Goal: Transaction & Acquisition: Purchase product/service

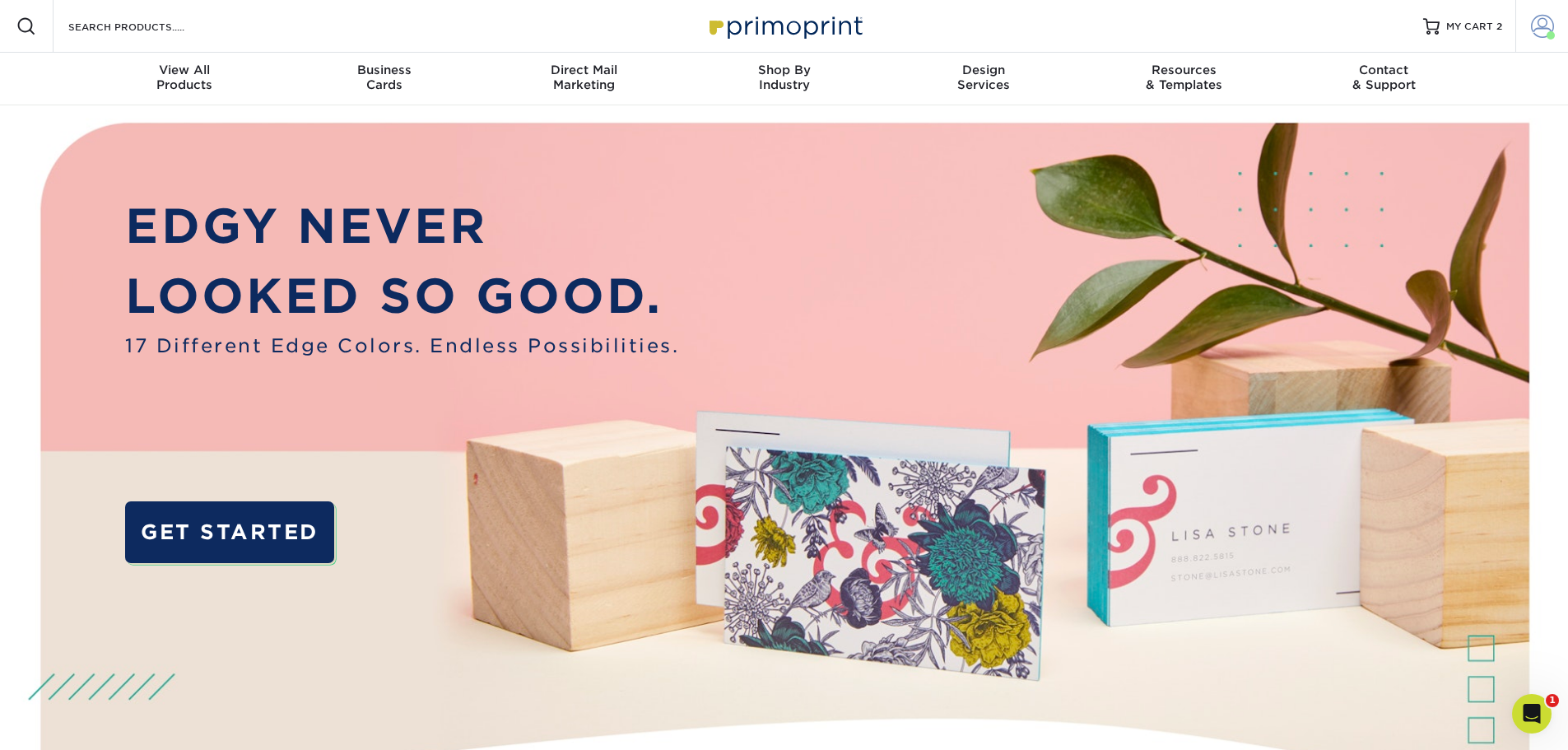
click at [1537, 32] on span at bounding box center [1542, 27] width 23 height 23
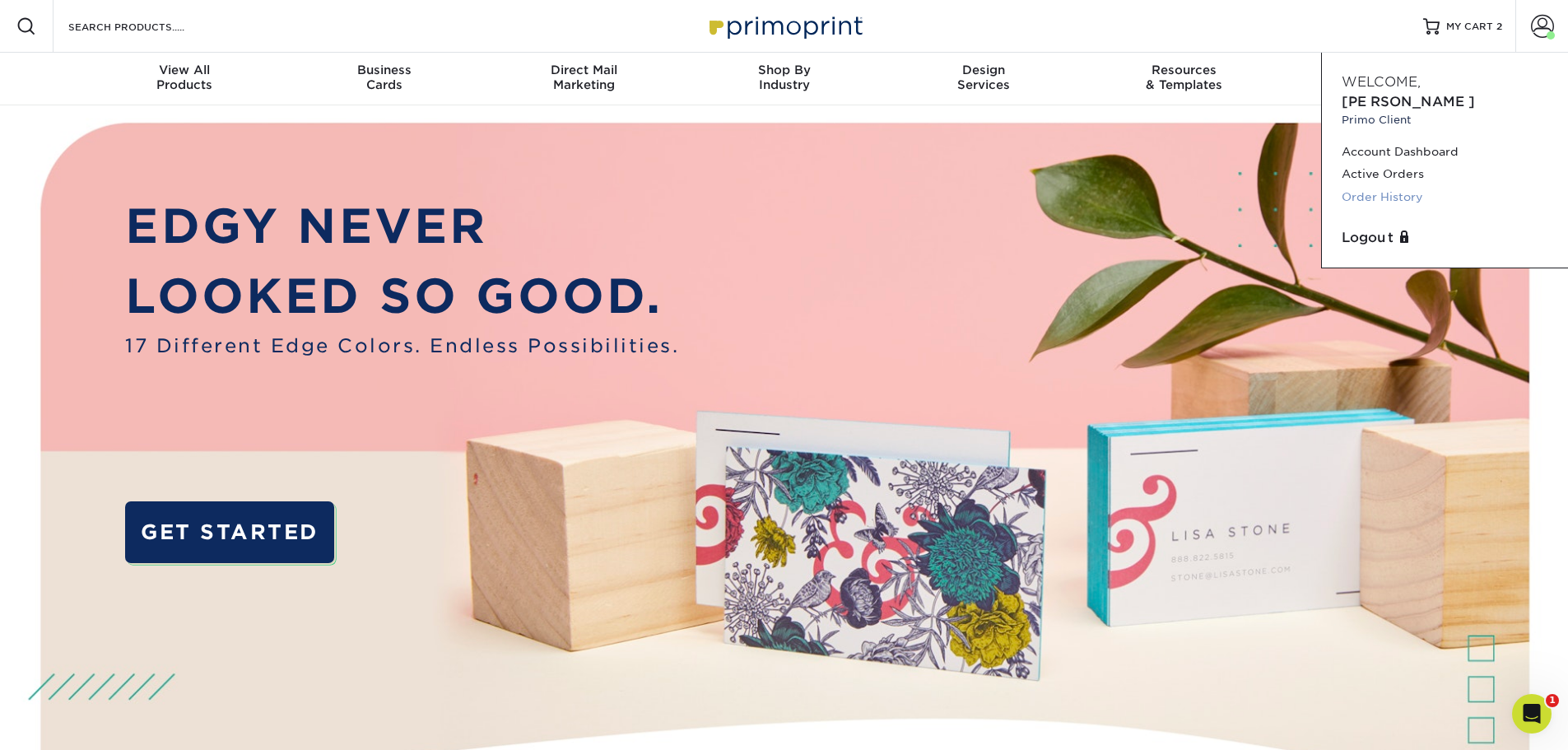
click at [1391, 186] on link "Order History" at bounding box center [1445, 197] width 206 height 22
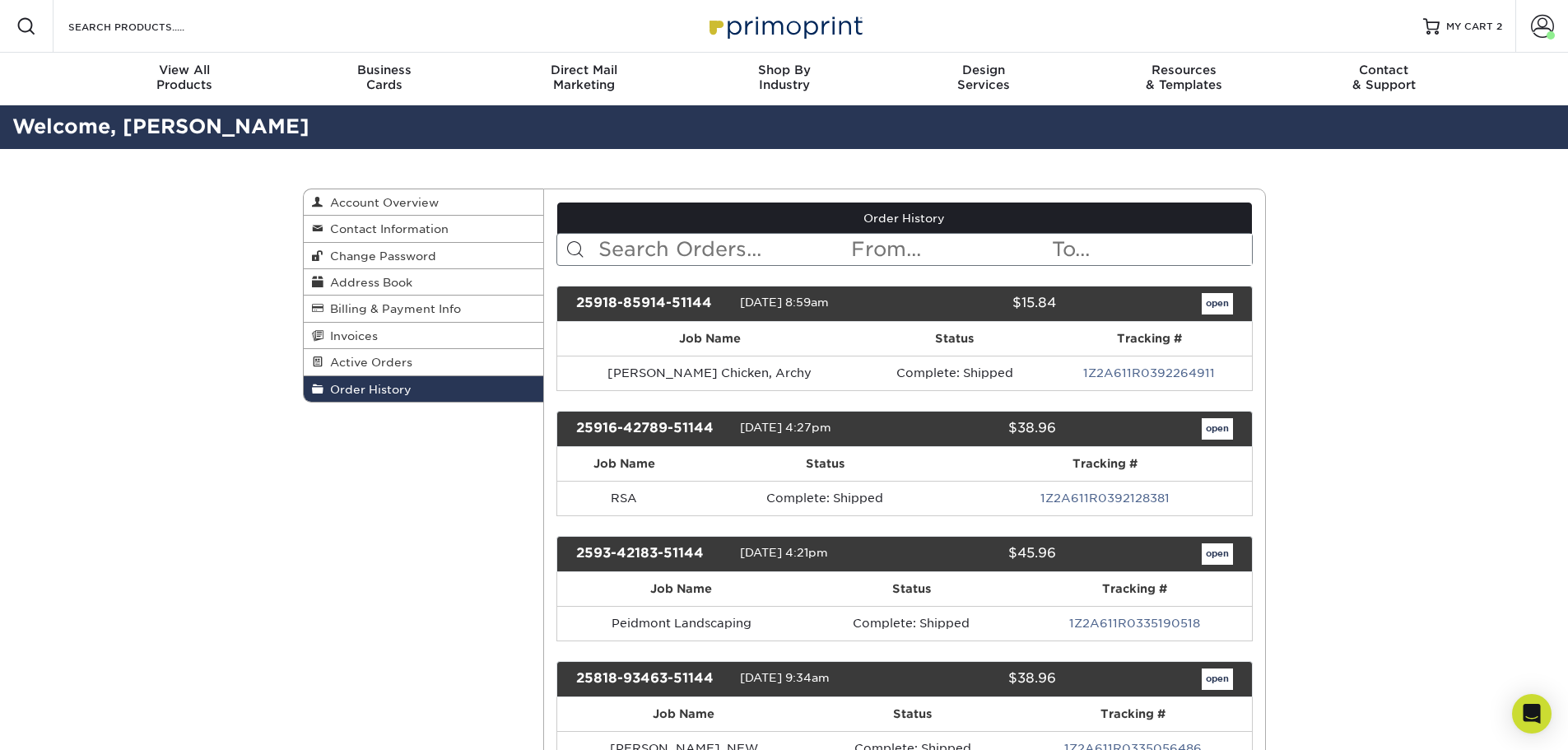
click at [734, 239] on input "text" at bounding box center [722, 249] width 253 height 31
type input "english"
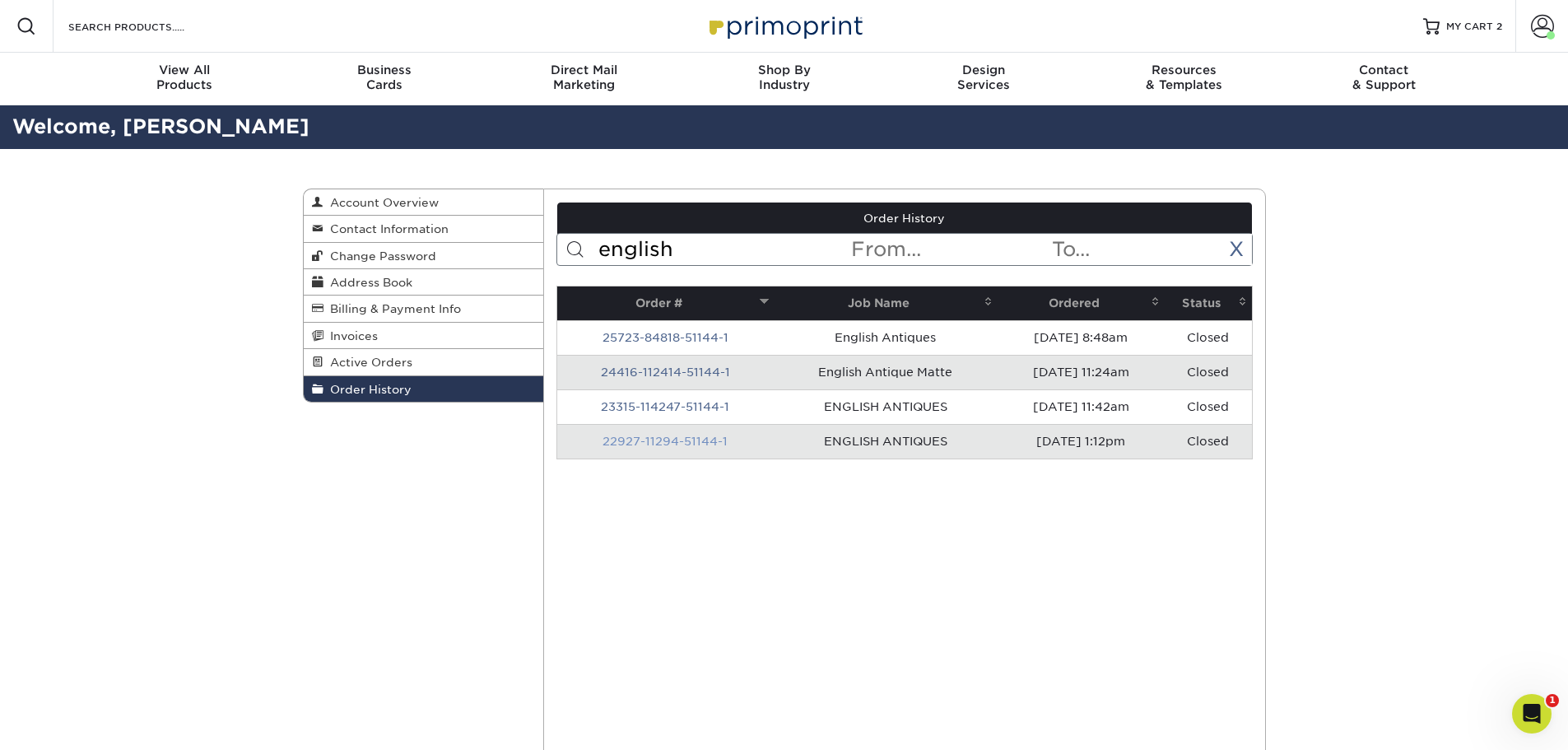
click at [654, 441] on link "22927-11294-51144-1" at bounding box center [664, 441] width 125 height 13
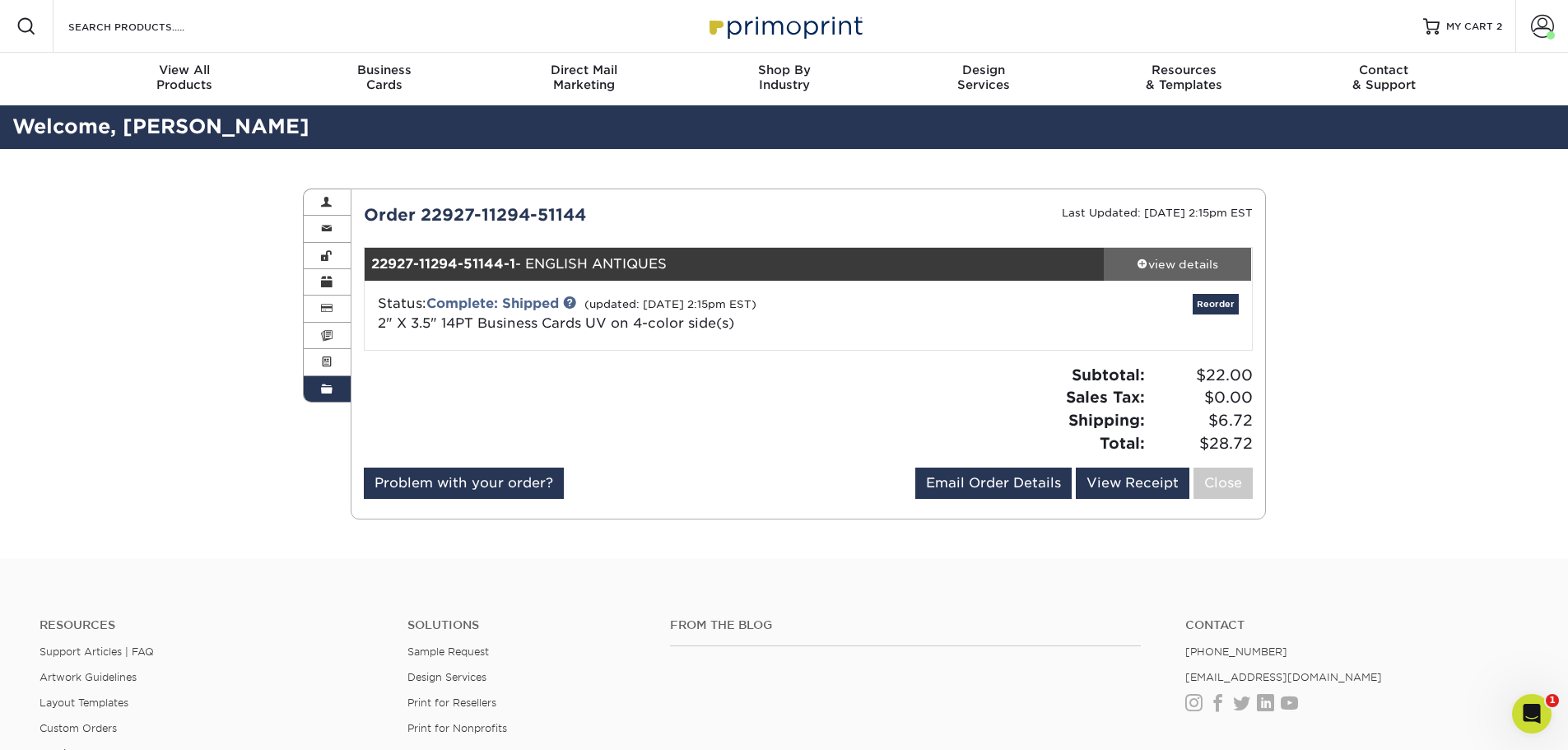
click at [1178, 261] on div "view details" at bounding box center [1178, 263] width 148 height 16
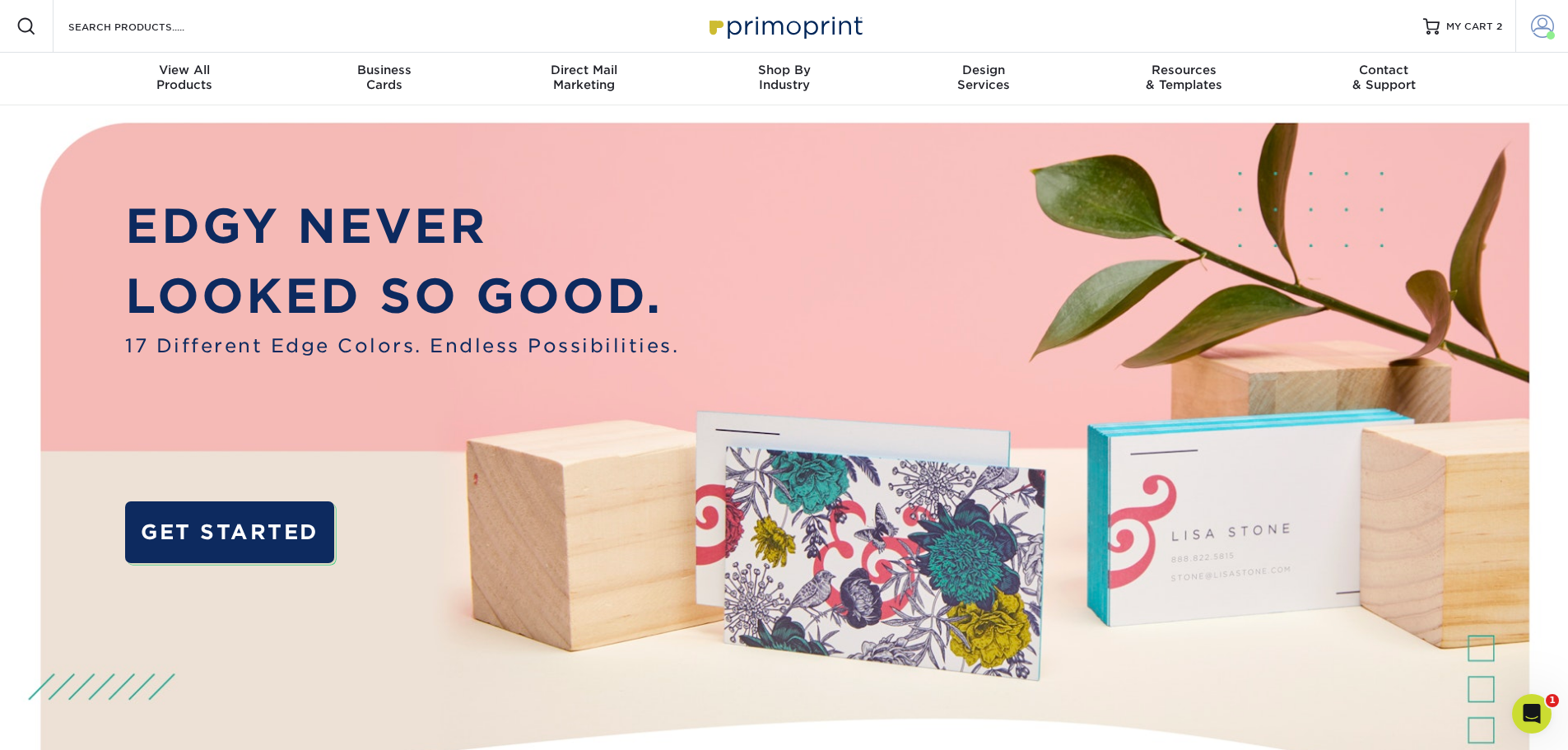
click at [1541, 32] on span at bounding box center [1542, 27] width 23 height 23
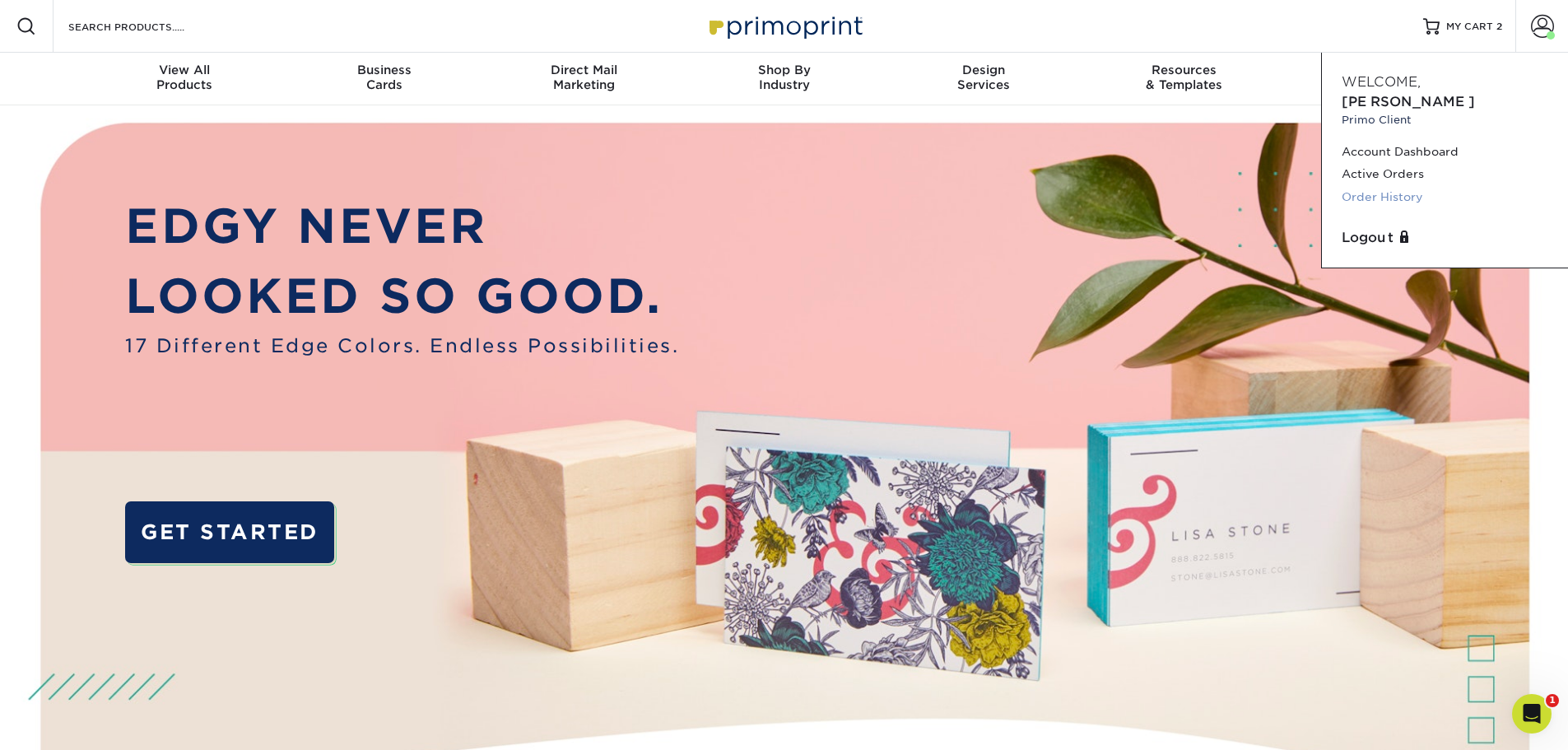
click at [1399, 186] on link "Order History" at bounding box center [1445, 197] width 206 height 22
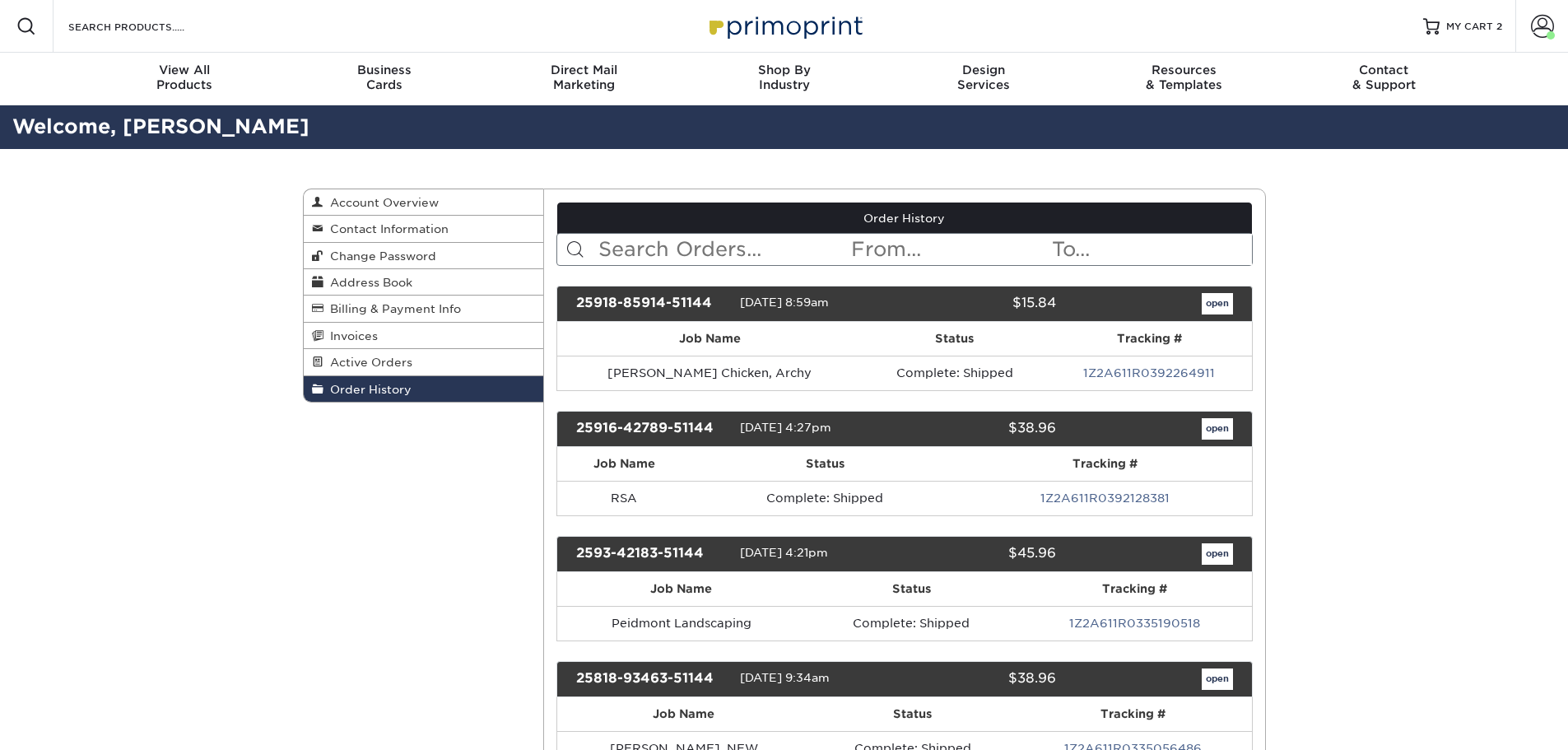
click at [689, 242] on input "text" at bounding box center [722, 249] width 253 height 31
type input "english"
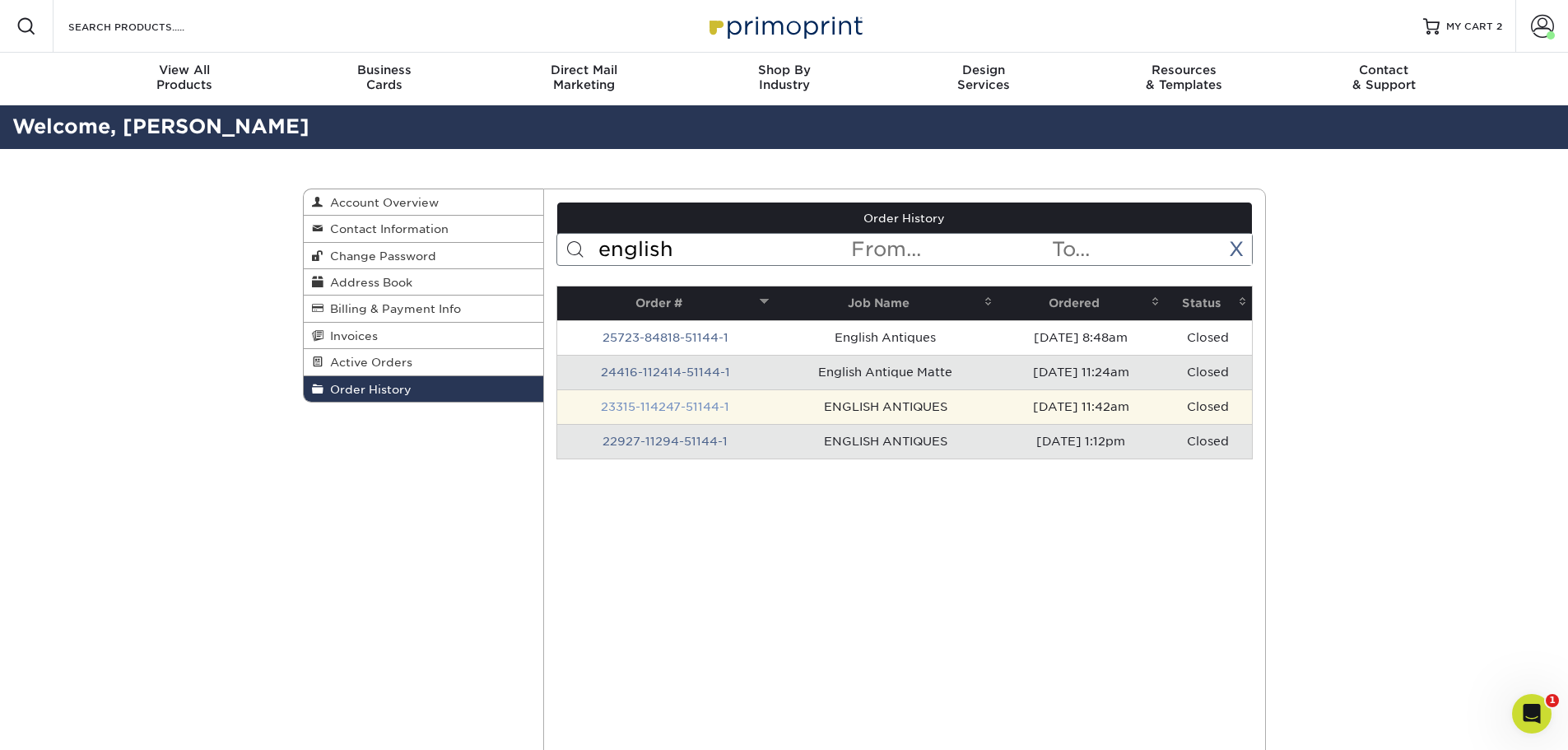
click at [652, 406] on link "23315-114247-51144-1" at bounding box center [665, 406] width 129 height 13
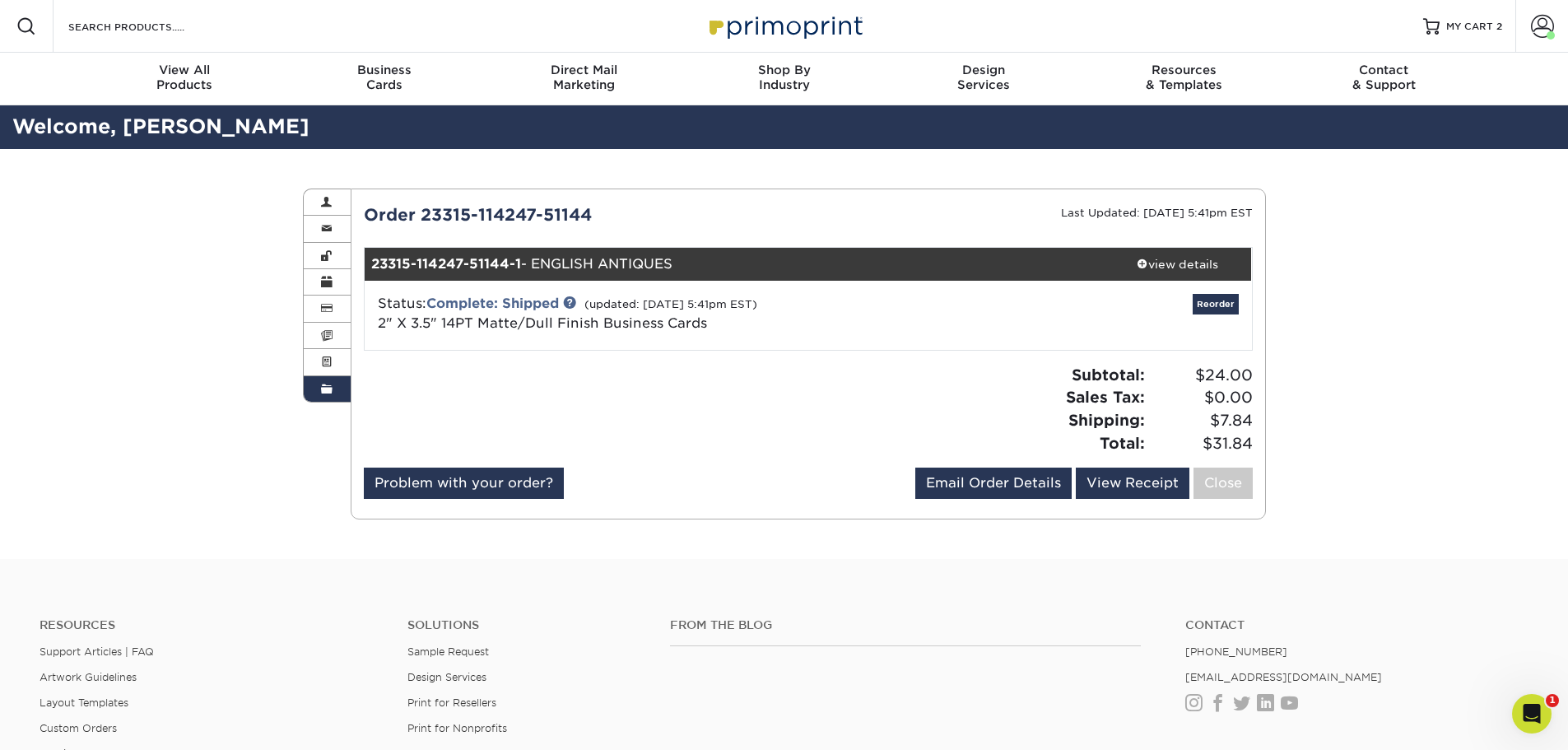
click at [345, 395] on link "Order History" at bounding box center [327, 388] width 48 height 26
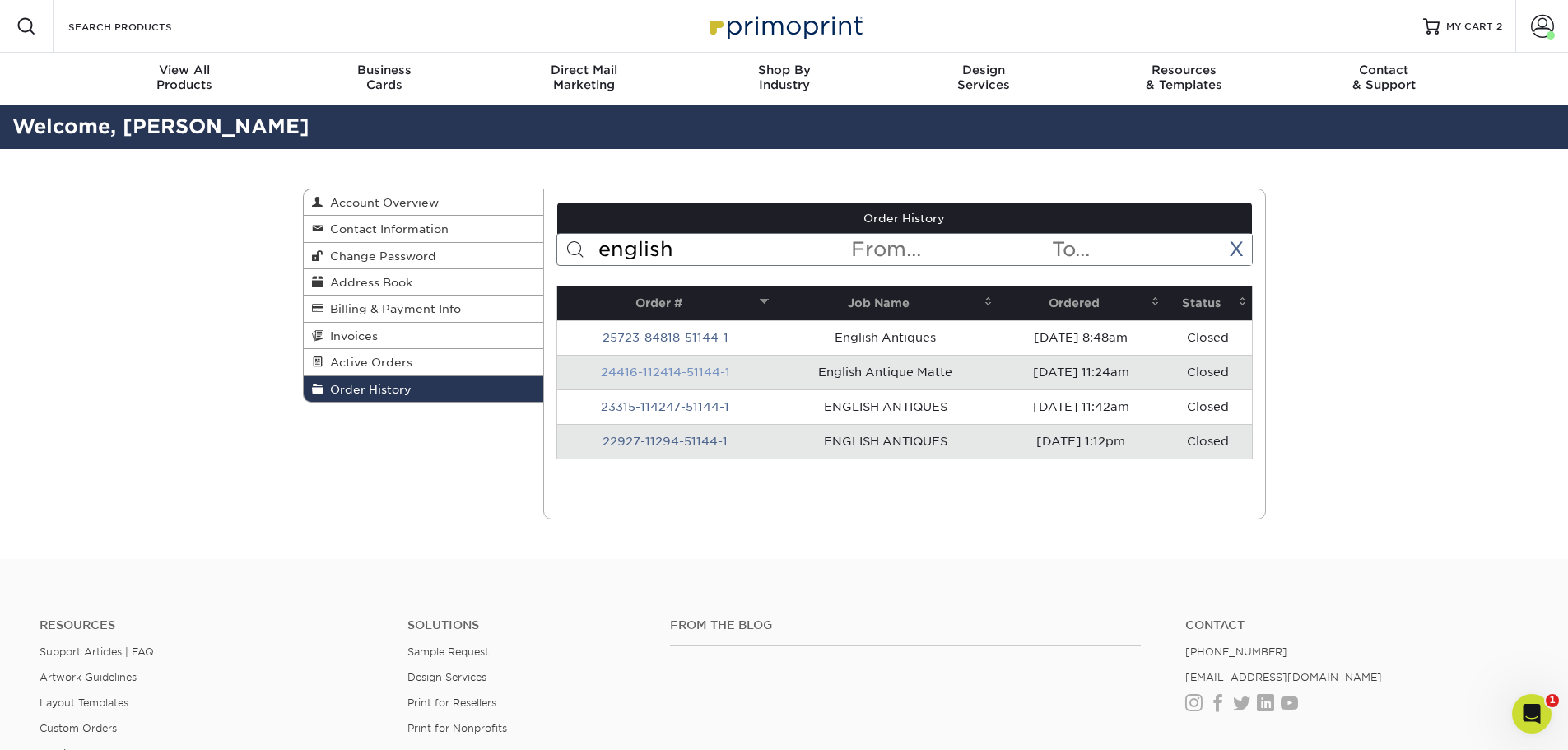
click at [691, 372] on link "24416-112414-51144-1" at bounding box center [665, 372] width 129 height 13
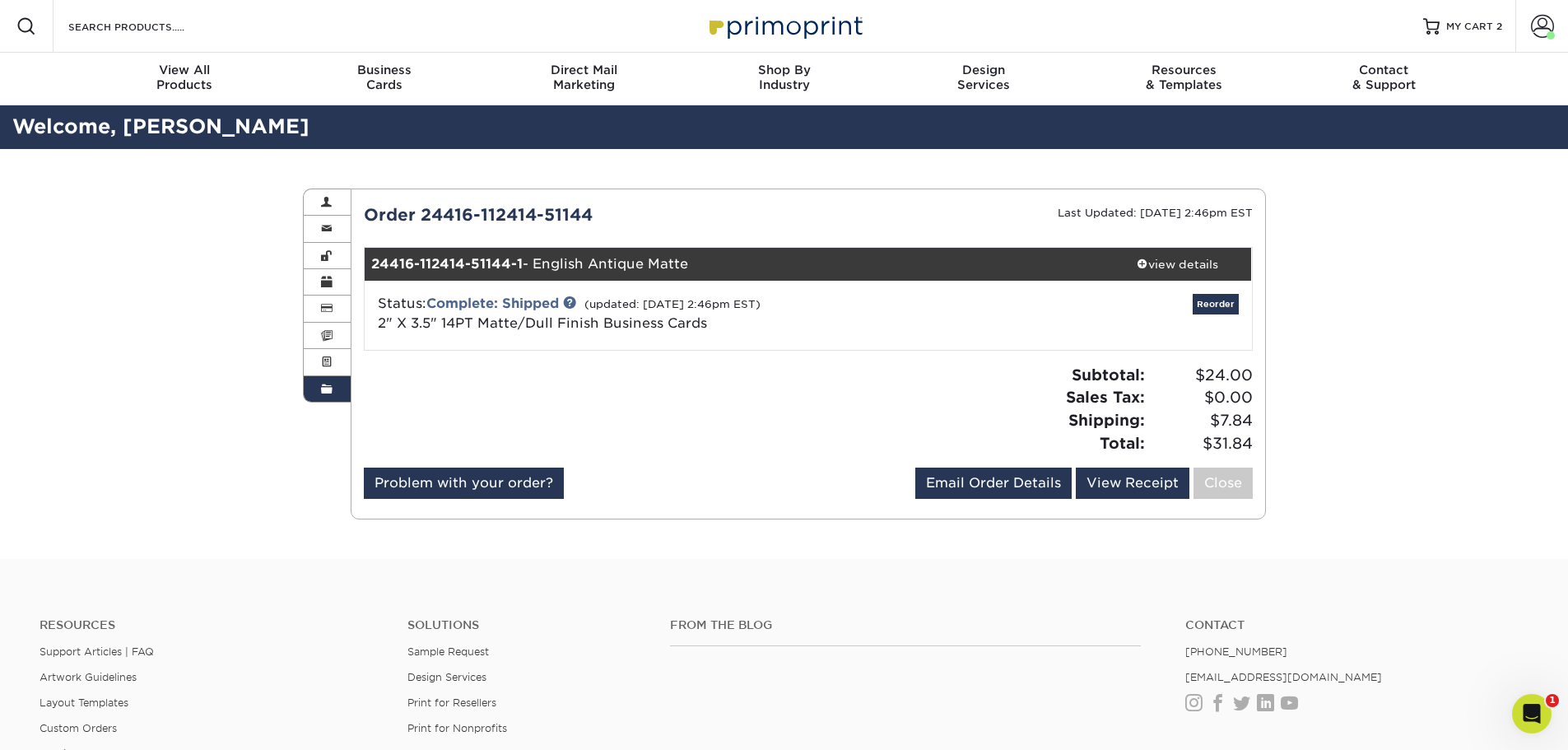
click at [324, 388] on span at bounding box center [326, 389] width 11 height 13
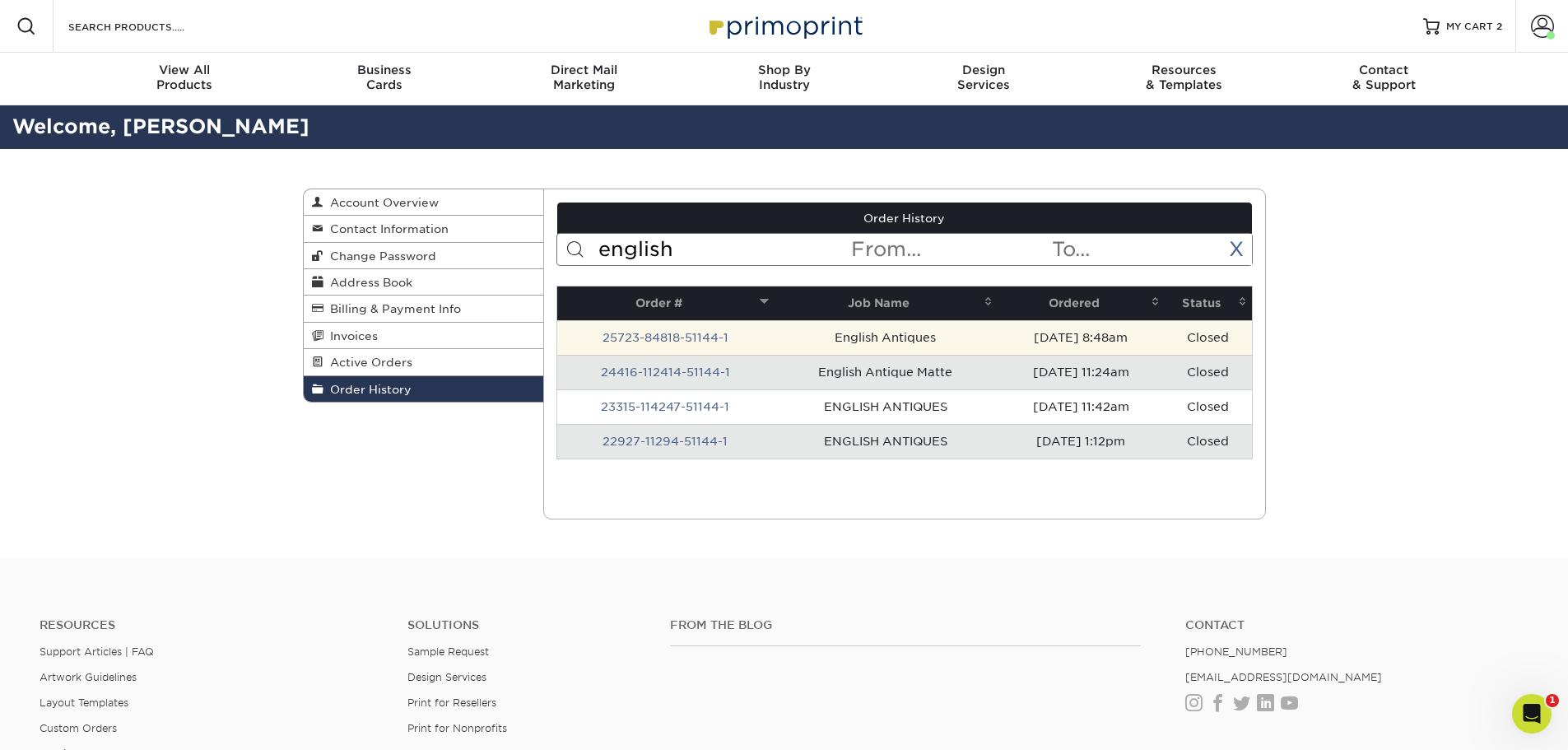
click at [622, 327] on td "25723-84818-51144-1" at bounding box center [665, 337] width 217 height 34
click at [628, 336] on link "25723-84818-51144-1" at bounding box center [665, 338] width 126 height 13
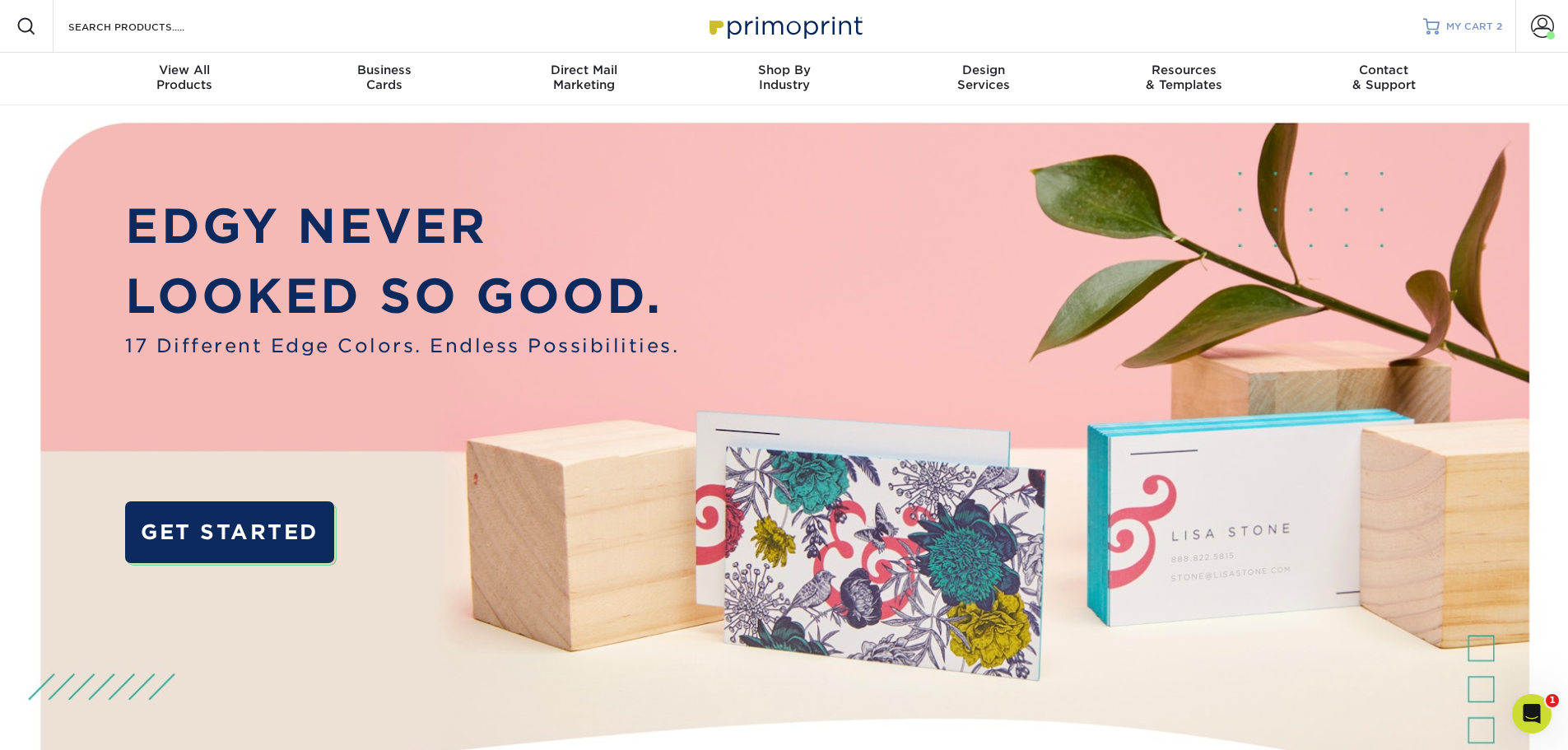
click at [1497, 28] on span "2" at bounding box center [1499, 27] width 6 height 11
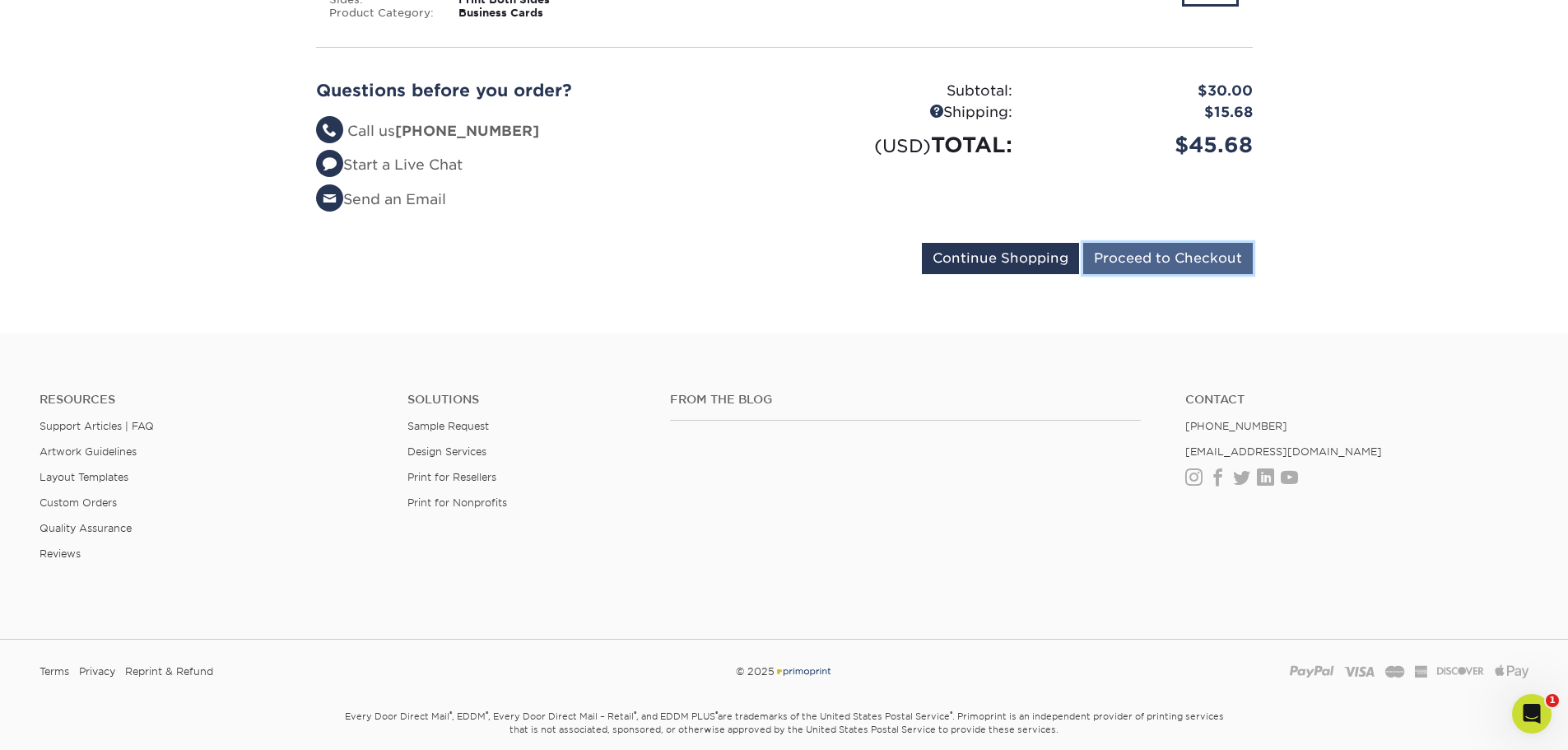
click at [1221, 261] on input "Proceed to Checkout" at bounding box center [1168, 258] width 170 height 31
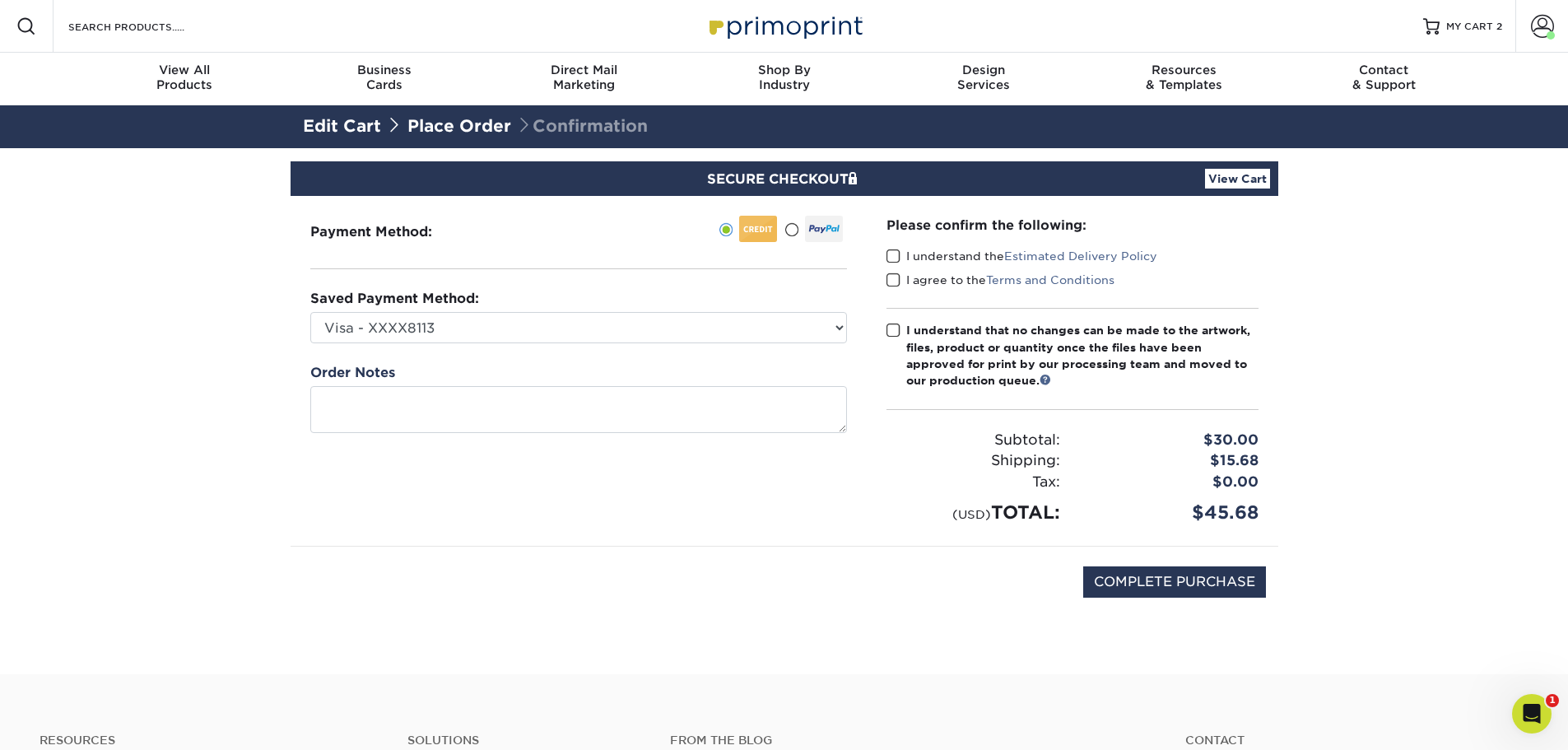
click at [901, 254] on label "I understand the Estimated Delivery Policy" at bounding box center [1022, 256] width 271 height 16
click at [0, 0] on input "I understand the Estimated Delivery Policy" at bounding box center [0, 0] width 0 height 0
click at [892, 280] on span at bounding box center [893, 280] width 14 height 15
click at [0, 0] on input "I agree to the Terms and Conditions" at bounding box center [0, 0] width 0 height 0
click at [889, 323] on span at bounding box center [893, 330] width 14 height 15
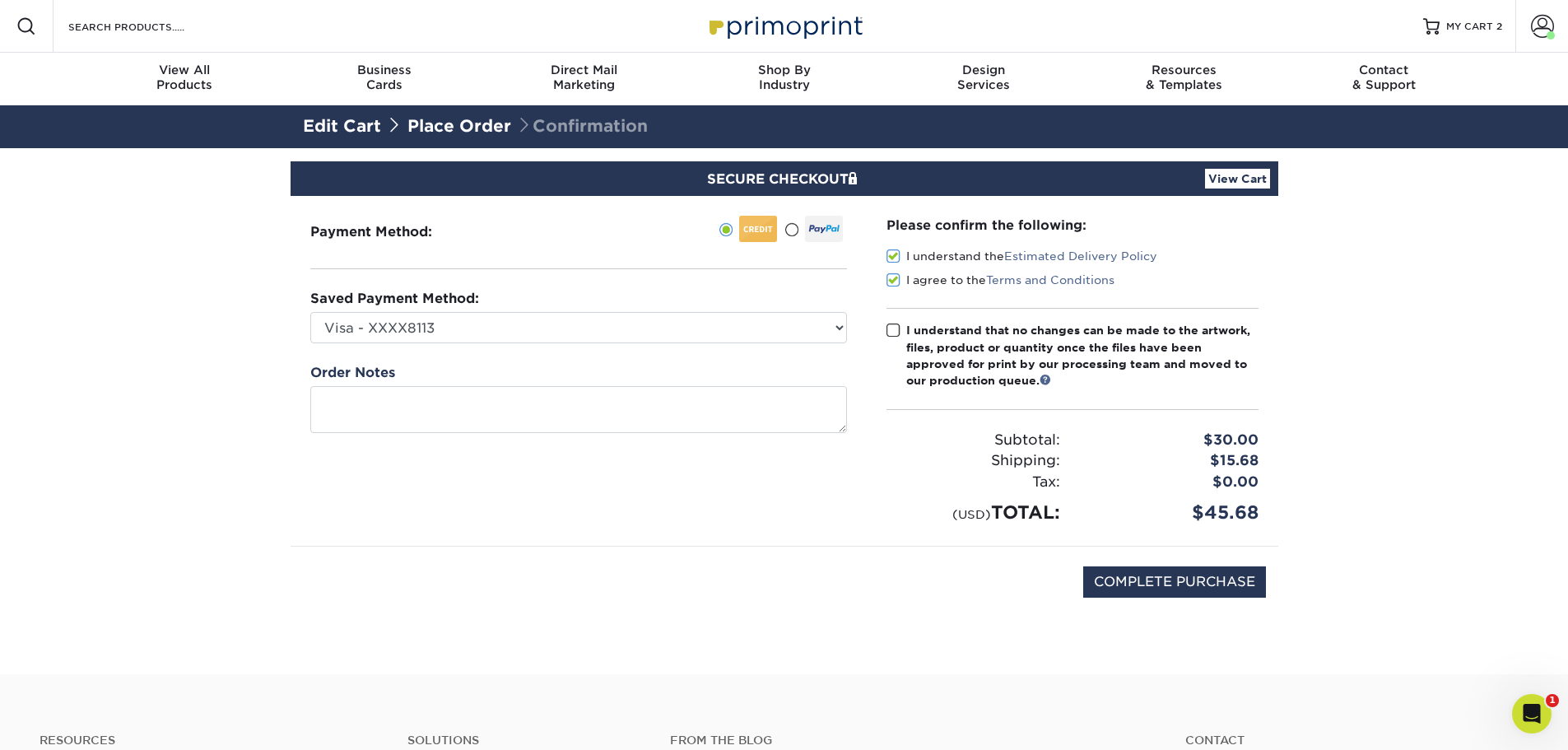
click at [0, 0] on input "I understand that no changes can be made to the artwork, files, product or quan…" at bounding box center [0, 0] width 0 height 0
click at [1225, 571] on input "COMPLETE PURCHASE" at bounding box center [1174, 581] width 182 height 31
type input "PROCESSING, PLEASE WAIT..."
